Goal: Transaction & Acquisition: Obtain resource

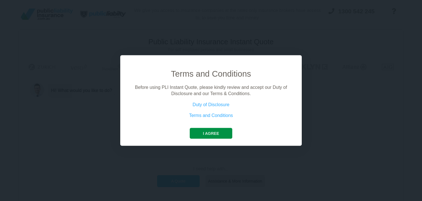
click at [213, 131] on button "I agree" at bounding box center [211, 133] width 42 height 11
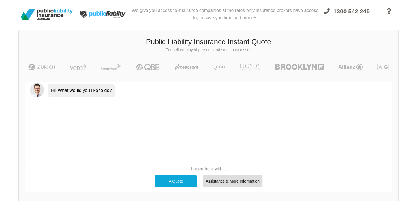
click at [77, 112] on div "Hi! What would you like to do?" at bounding box center [209, 123] width 366 height 82
click at [86, 90] on div "Hi! What would you like to do?" at bounding box center [81, 91] width 67 height 14
click at [61, 118] on div "Hi! What would you like to do?" at bounding box center [209, 123] width 366 height 82
click at [54, 113] on div "Hi! What would you like to do?" at bounding box center [209, 123] width 366 height 82
click at [105, 89] on div "Hi! What would you like to do?" at bounding box center [81, 91] width 67 height 14
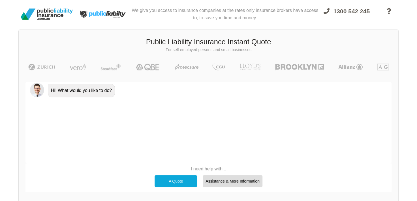
click at [213, 169] on p "I need help with..." at bounding box center [209, 168] width 114 height 6
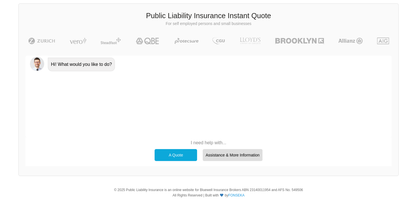
scroll to position [24, 0]
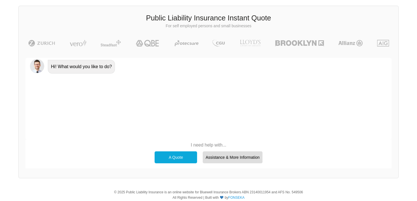
click at [379, 131] on div "Hi! What would you like to do?" at bounding box center [209, 99] width 366 height 82
click at [57, 67] on div "Hi! What would you like to do?" at bounding box center [81, 67] width 67 height 14
click at [129, 134] on div "Hi! What would you like to do?" at bounding box center [209, 99] width 366 height 82
click at [215, 144] on p "I need help with..." at bounding box center [209, 145] width 114 height 6
click at [192, 156] on div "A Quote" at bounding box center [176, 157] width 43 height 12
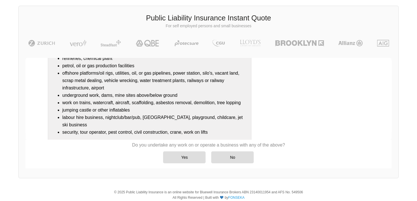
scroll to position [82, 0]
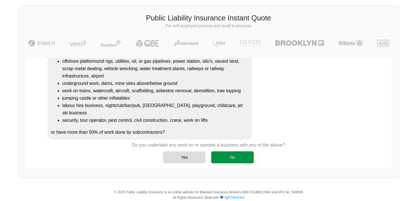
click at [234, 155] on div "No" at bounding box center [232, 157] width 43 height 12
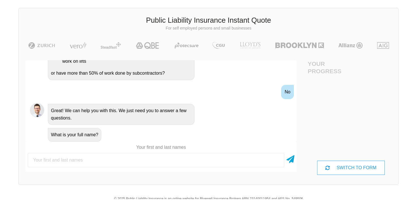
scroll to position [24, 0]
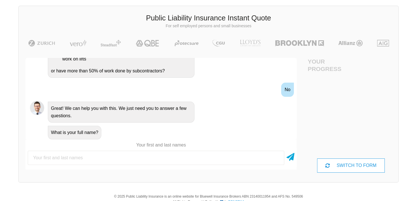
click at [59, 160] on input "text" at bounding box center [156, 157] width 257 height 14
type input "l"
type input "L"
type input "[PERSON_NAME]"
drag, startPoint x: 291, startPoint y: 156, endPoint x: 427, endPoint y: 178, distance: 138.0
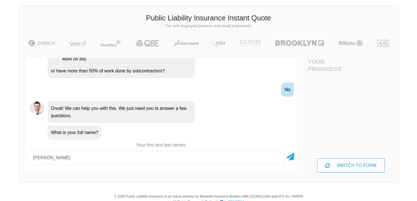
click at [417, 178] on html "We give you access to insurance companies at the rates only insurance brokers h…" at bounding box center [208, 98] width 417 height 244
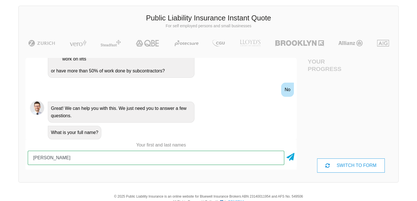
click at [272, 156] on input "[PERSON_NAME]" at bounding box center [156, 157] width 257 height 14
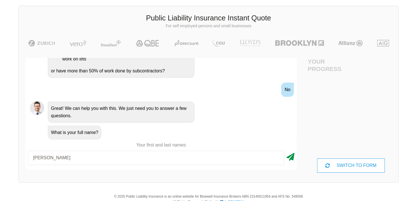
click at [291, 158] on icon at bounding box center [291, 155] width 8 height 10
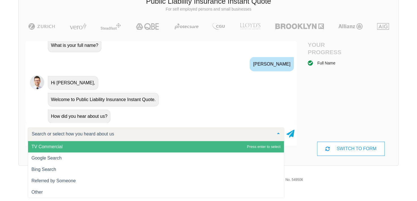
scroll to position [43, 0]
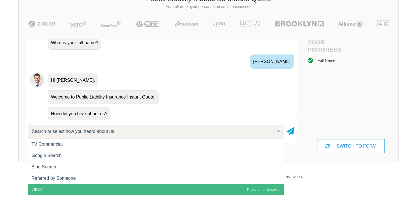
click at [196, 188] on span "Other" at bounding box center [156, 189] width 256 height 11
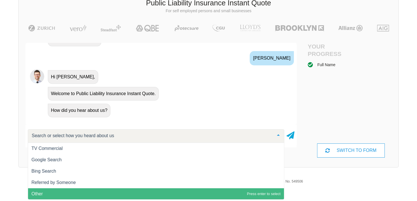
click at [196, 192] on link "Financial Services Guide and Privacy Policy" at bounding box center [216, 194] width 66 height 4
